Goal: Task Accomplishment & Management: Manage account settings

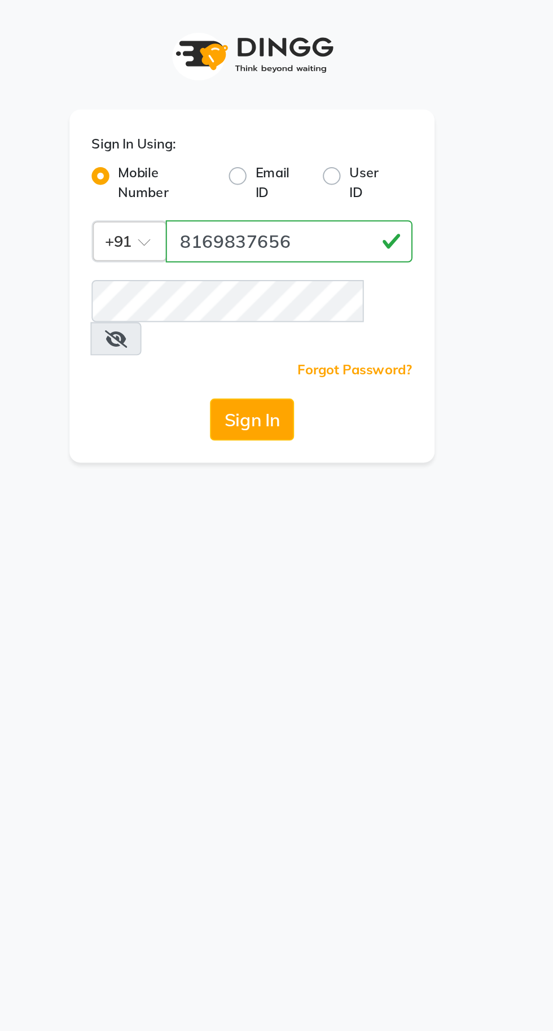
type input "8169837656"
click at [283, 203] on button "Sign In" at bounding box center [276, 213] width 43 height 21
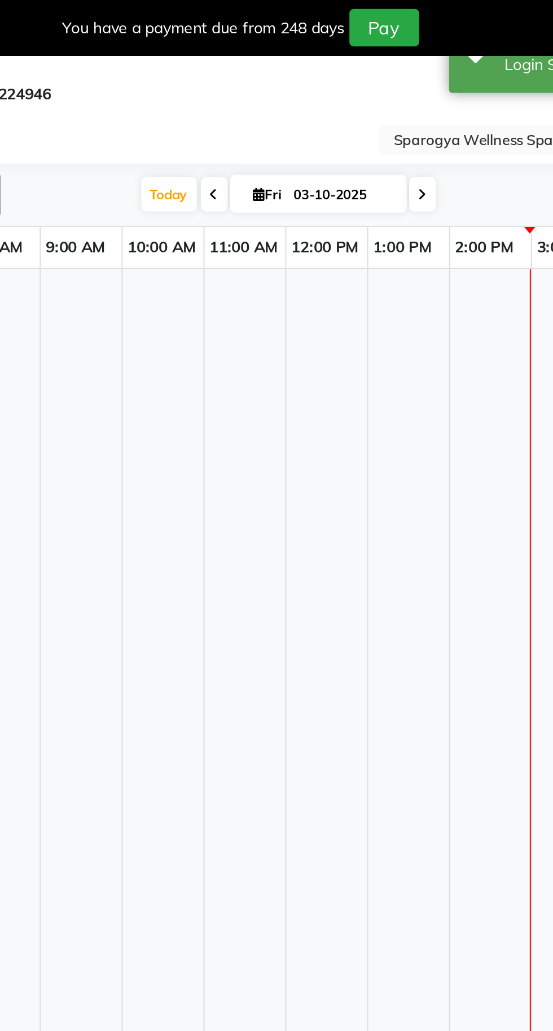
select select "en"
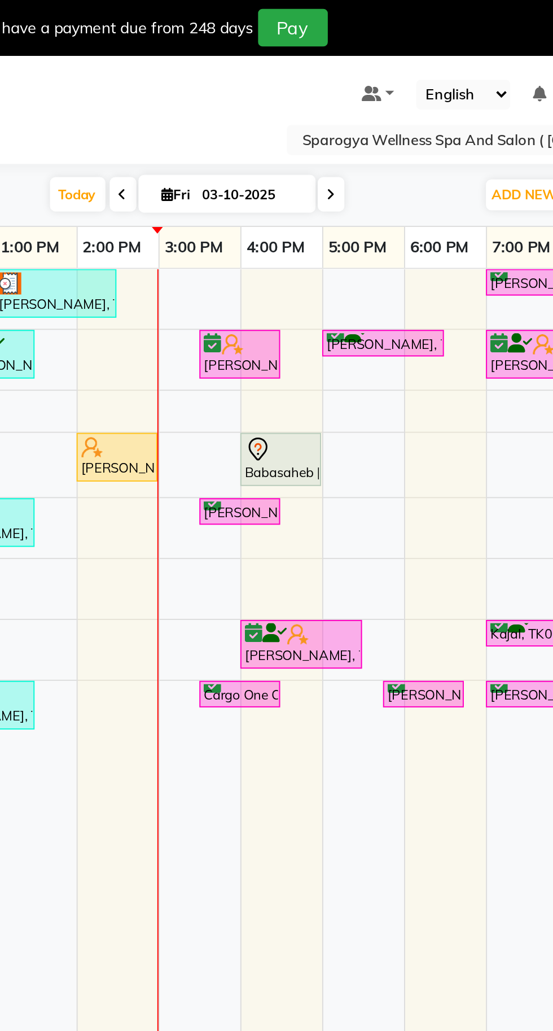
scroll to position [0, 143]
click at [361, 99] on icon at bounding box center [363, 99] width 5 height 7
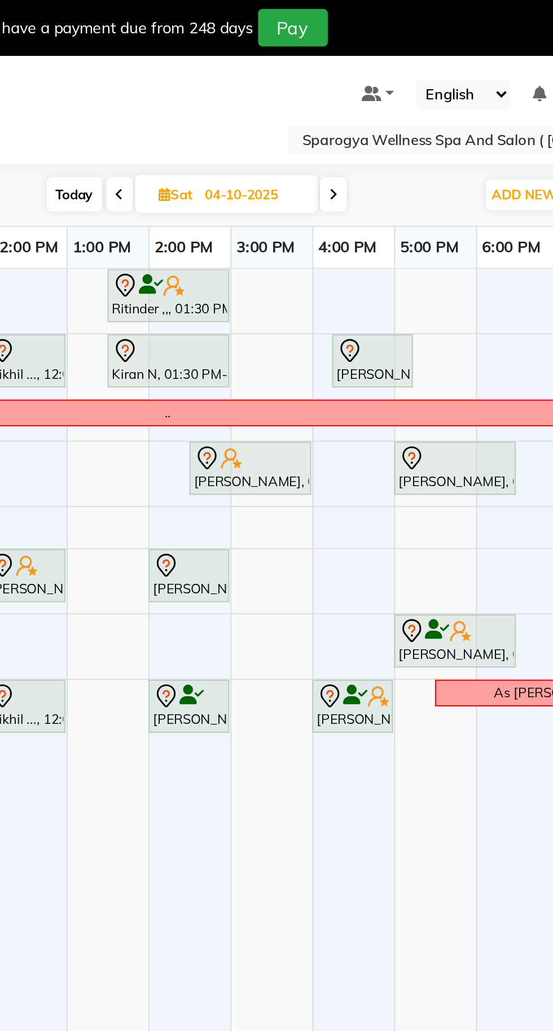
scroll to position [0, 0]
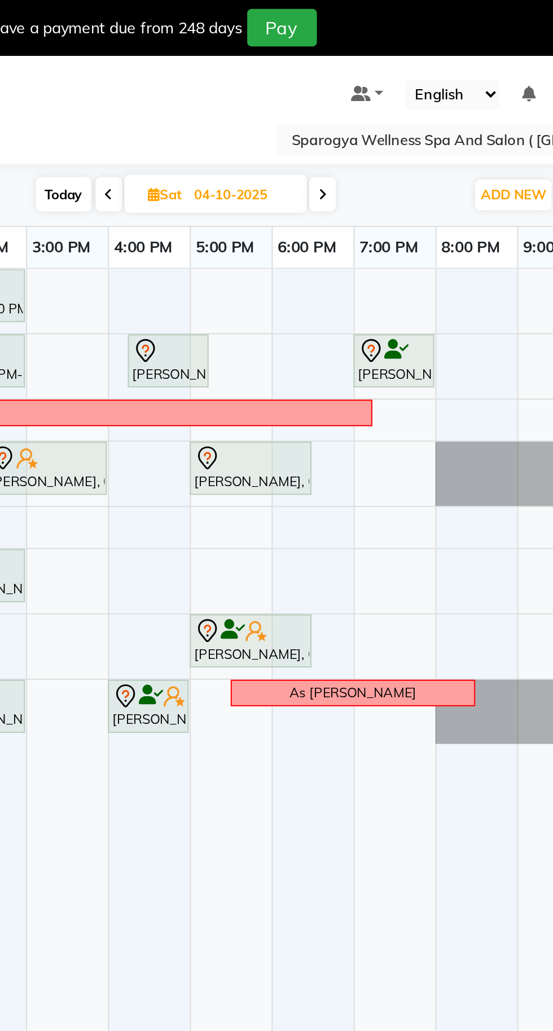
click at [363, 99] on icon at bounding box center [365, 99] width 5 height 7
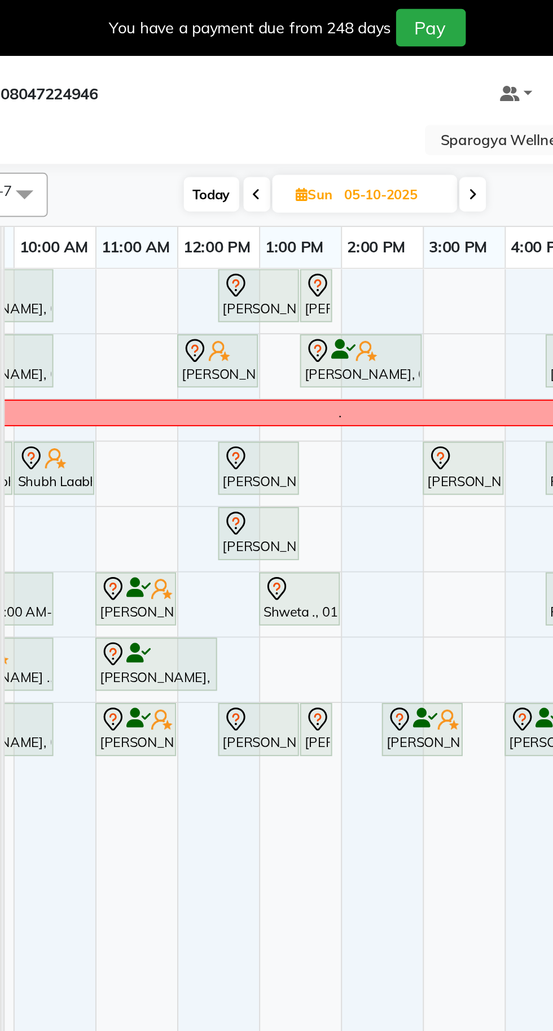
click at [363, 99] on icon at bounding box center [365, 99] width 5 height 7
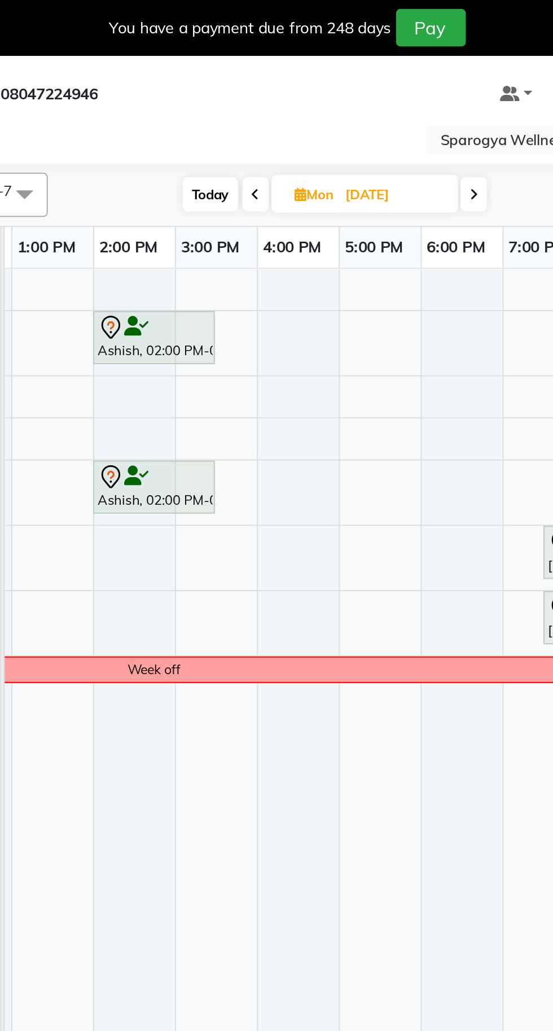
click at [364, 97] on icon at bounding box center [366, 99] width 5 height 7
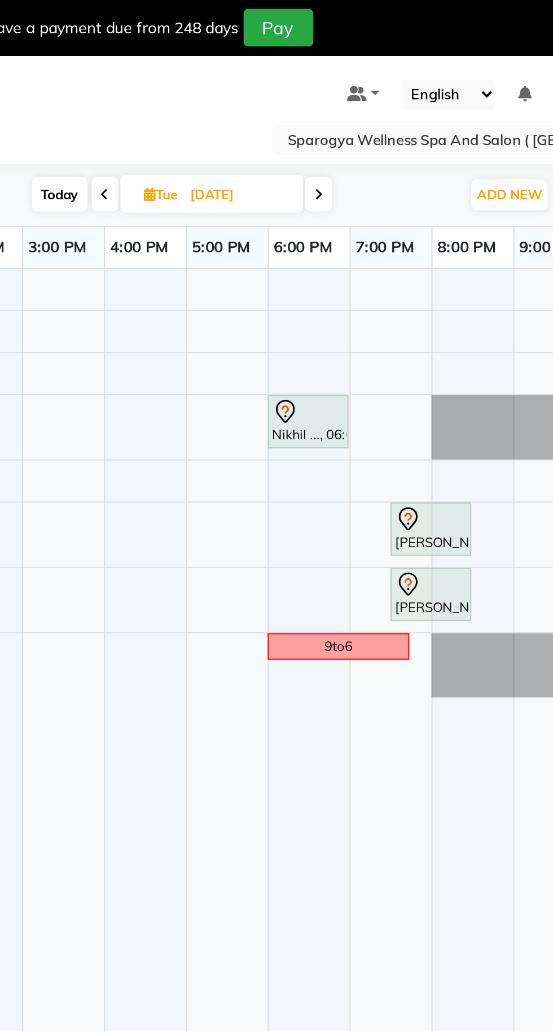
click at [363, 99] on icon at bounding box center [365, 99] width 5 height 7
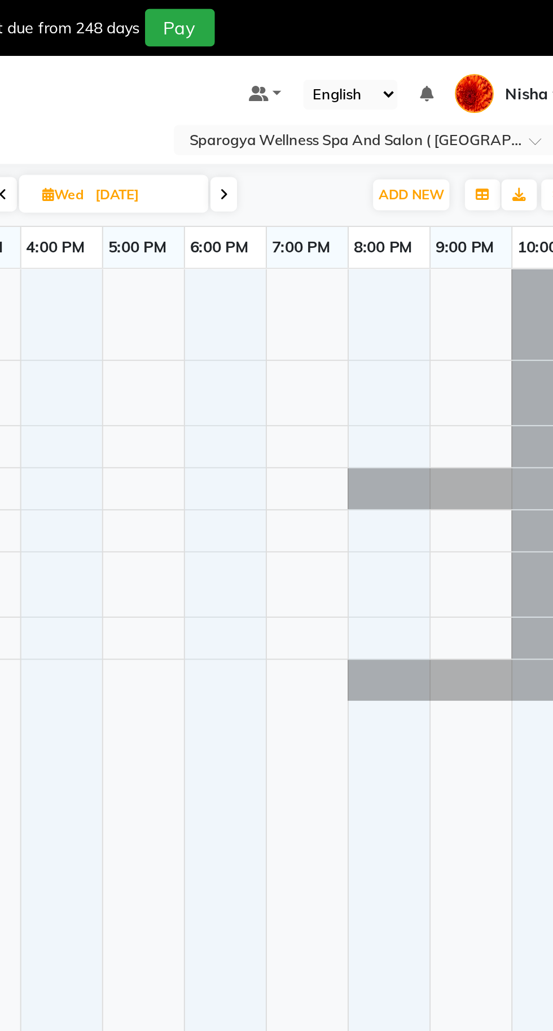
click at [364, 99] on icon at bounding box center [366, 99] width 5 height 7
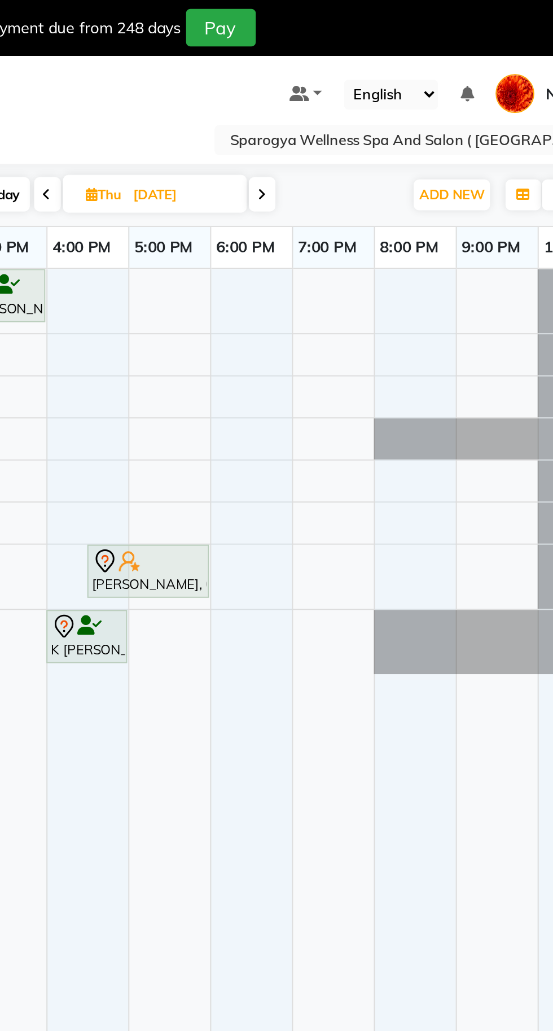
click at [363, 99] on icon at bounding box center [365, 99] width 5 height 7
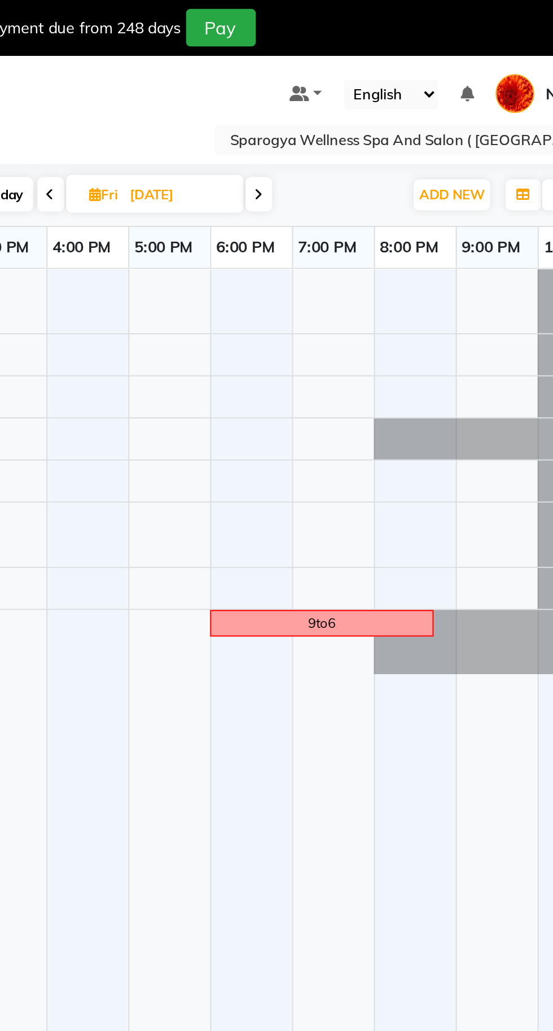
click at [361, 99] on icon at bounding box center [363, 99] width 5 height 7
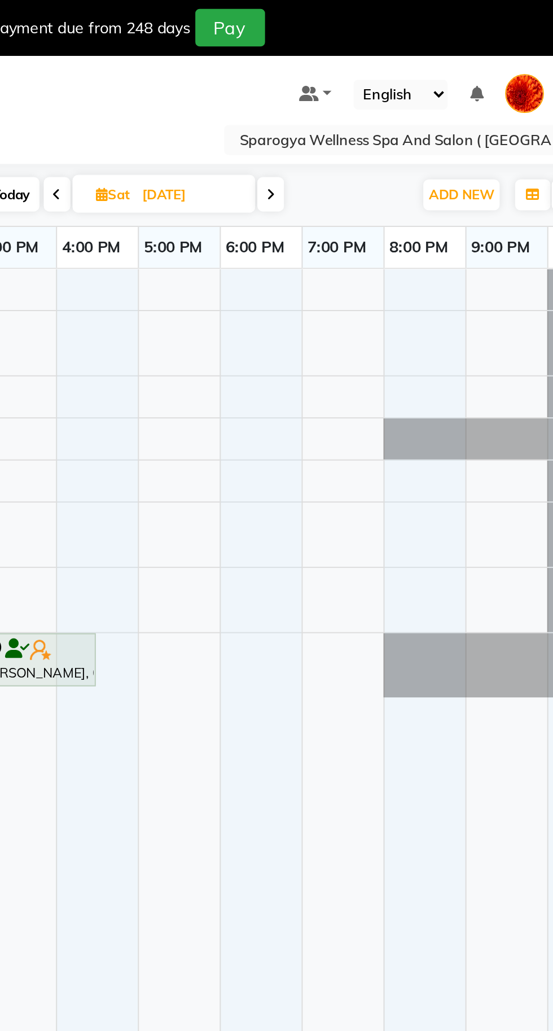
click at [363, 99] on icon at bounding box center [365, 99] width 5 height 7
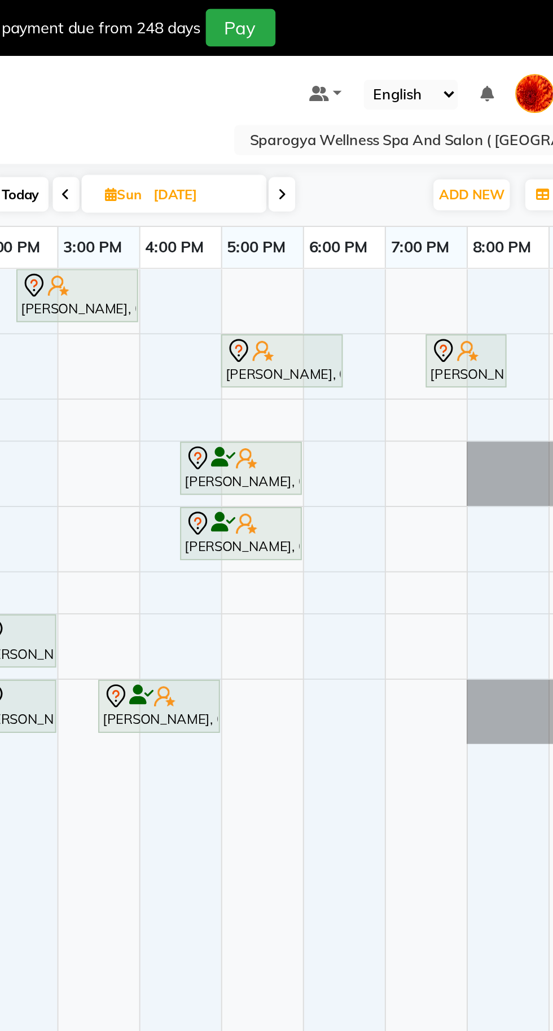
click at [363, 99] on icon at bounding box center [365, 99] width 5 height 7
type input "[DATE]"
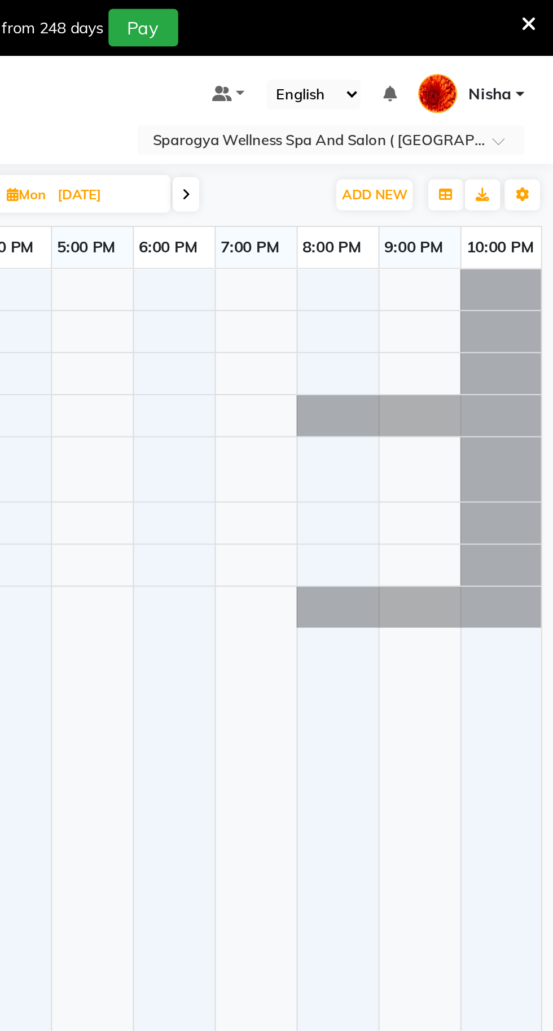
click at [527, 50] on span "Nisha" at bounding box center [521, 48] width 22 height 12
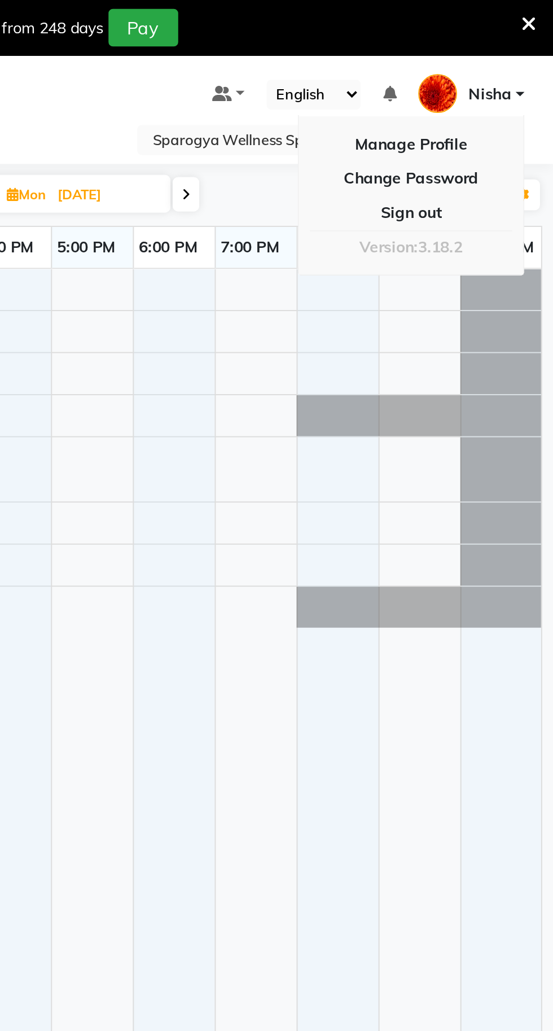
click at [499, 113] on link "Sign out" at bounding box center [480, 109] width 103 height 18
